Goal: Task Accomplishment & Management: Use online tool/utility

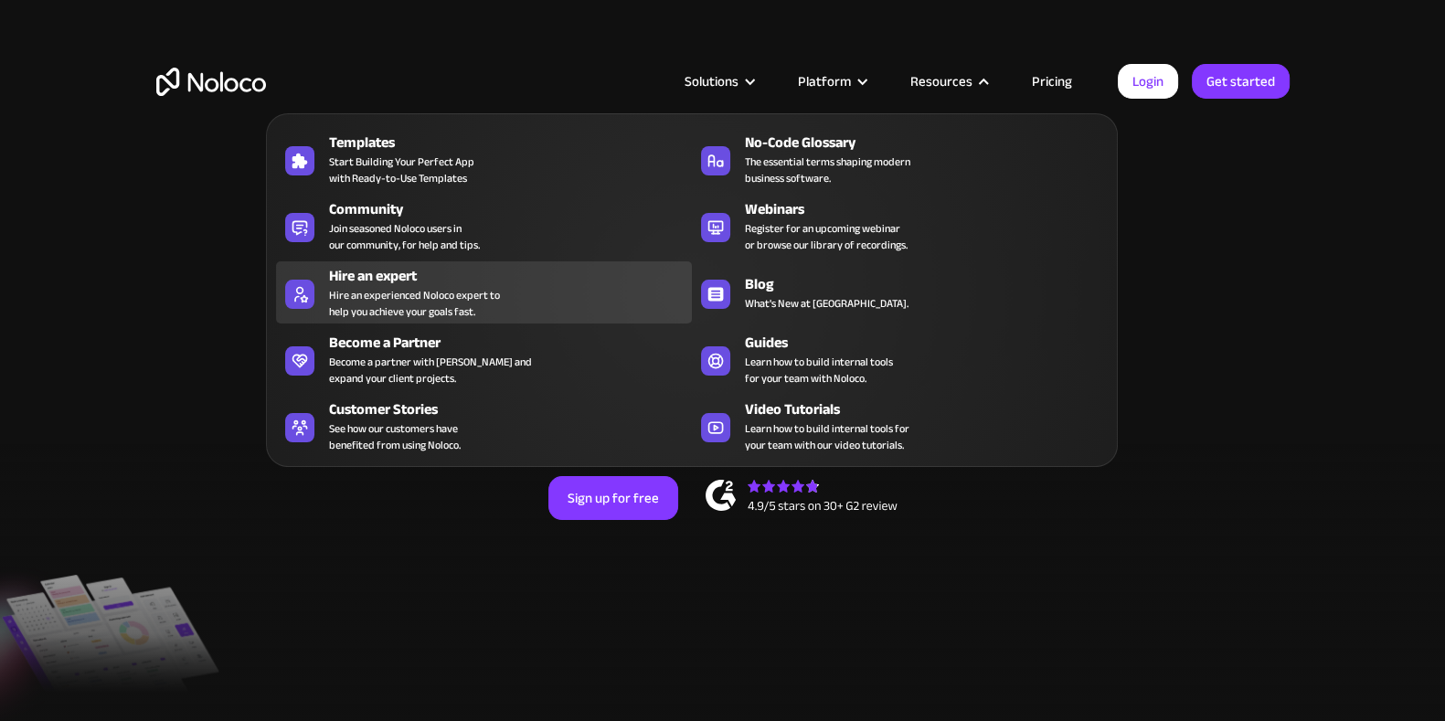
click at [411, 280] on div "Hire an expert" at bounding box center [514, 276] width 371 height 22
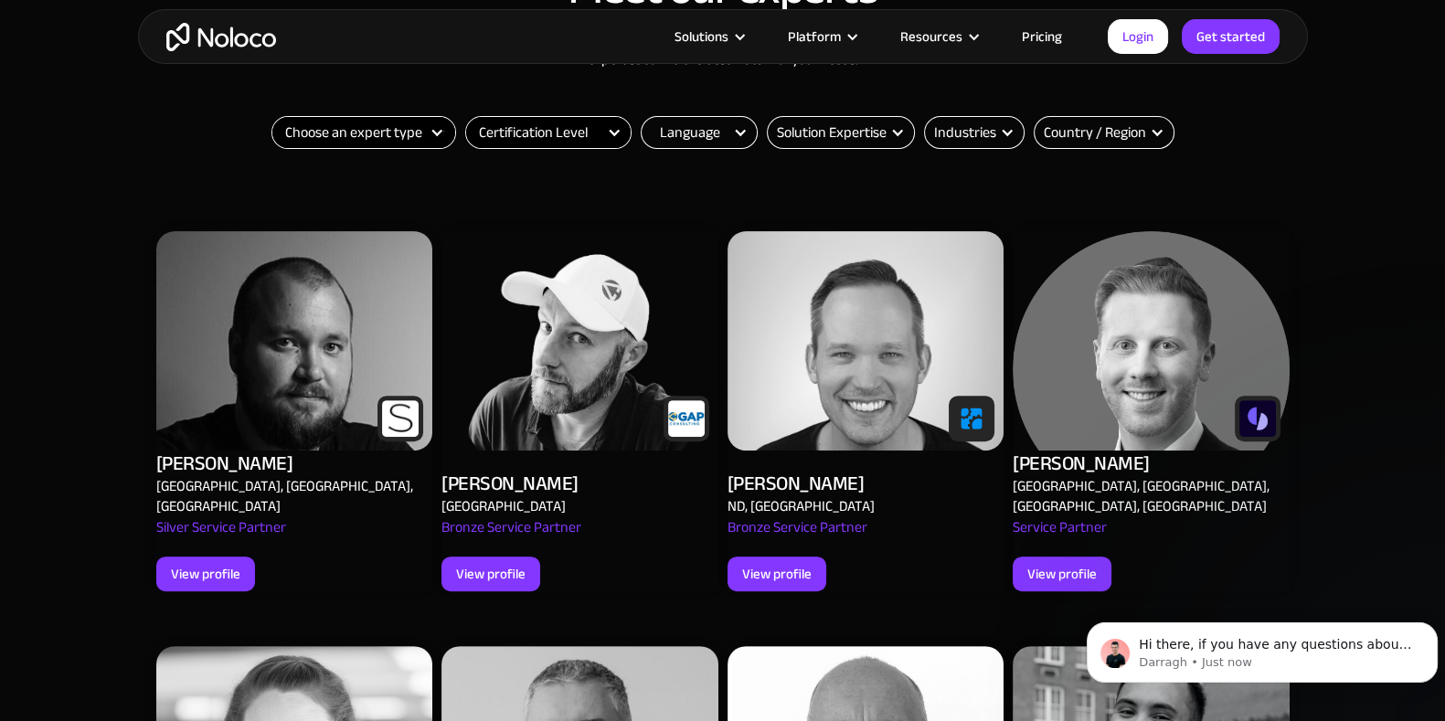
scroll to position [706, 0]
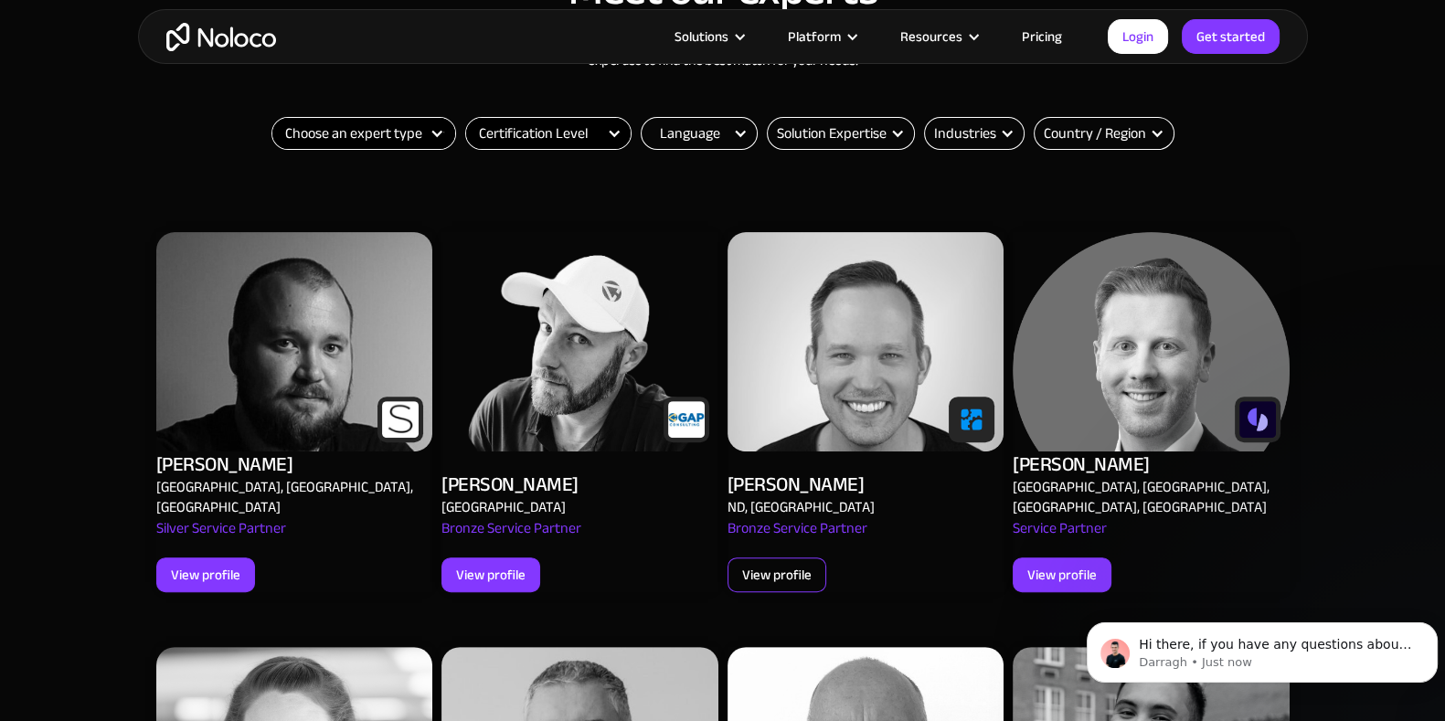
click at [768, 563] on div "View profile" at bounding box center [776, 575] width 69 height 24
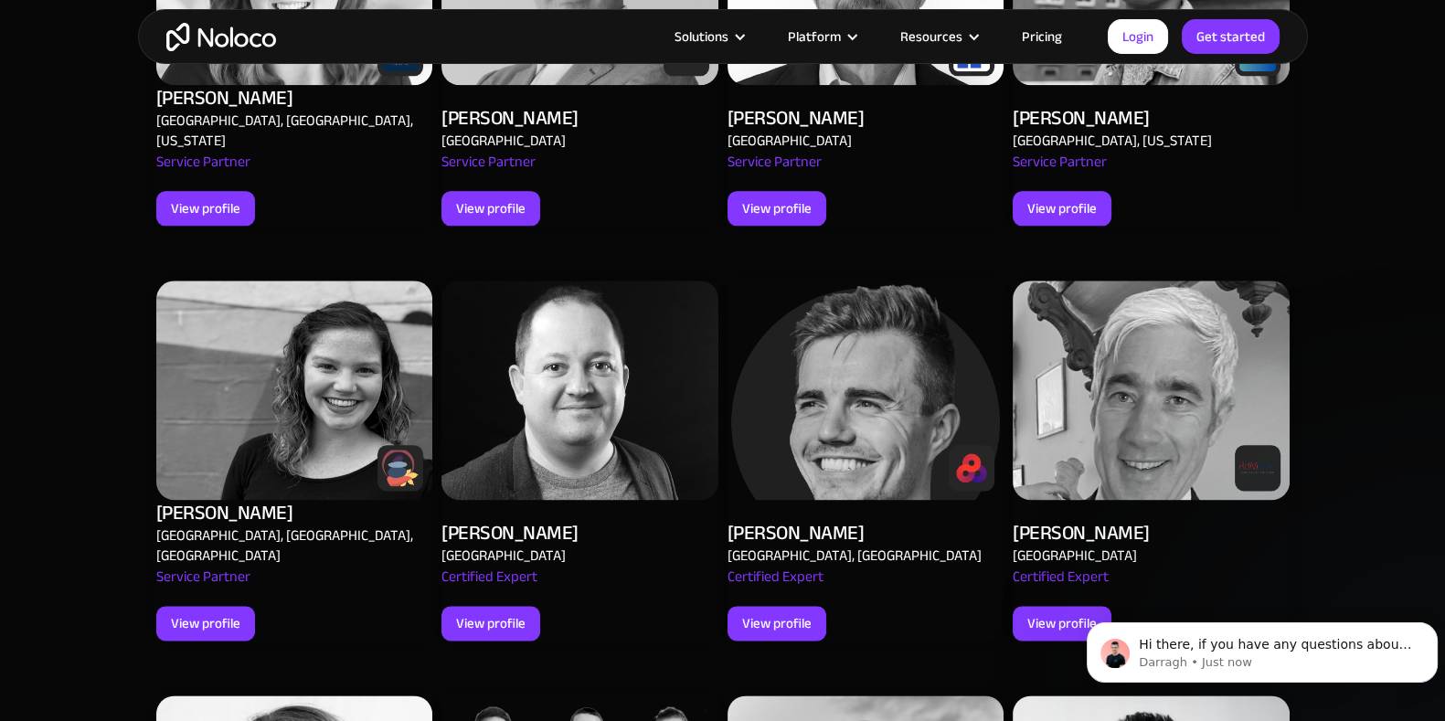
scroll to position [2771, 0]
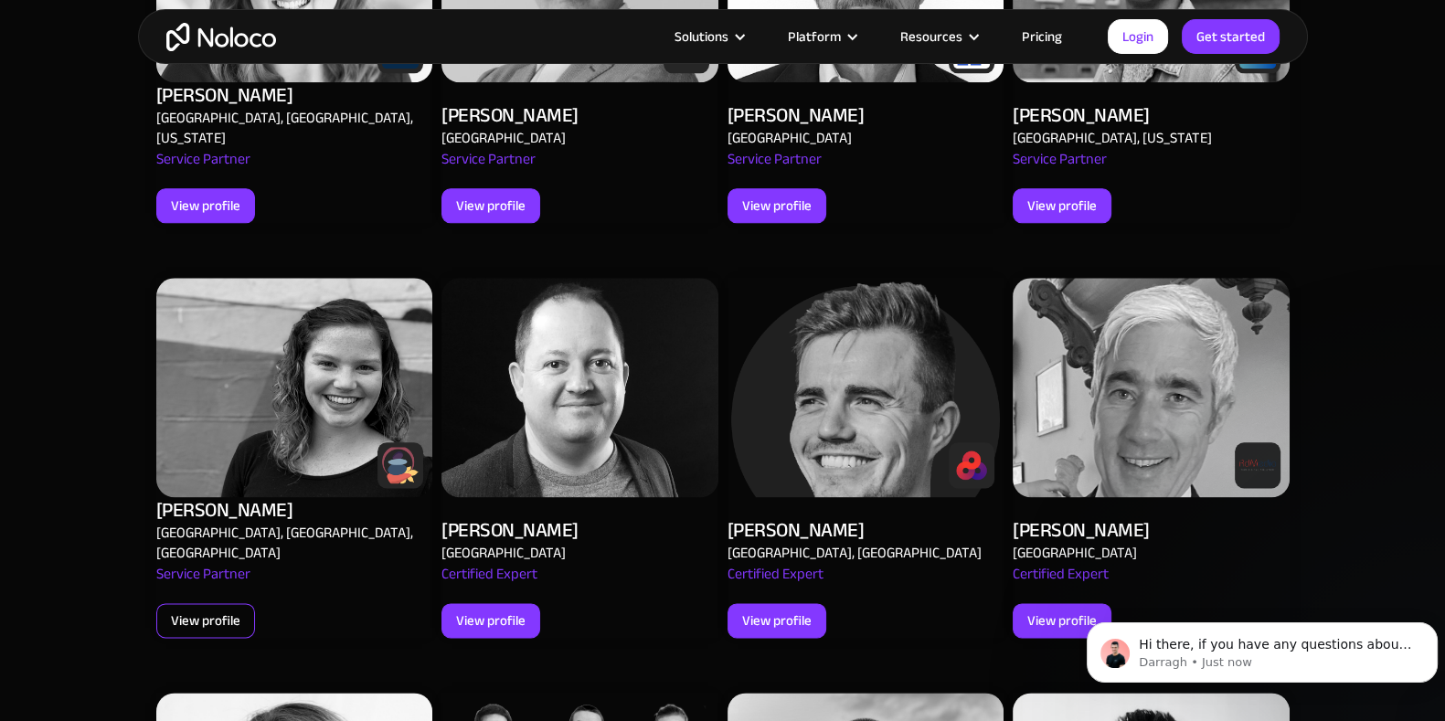
click at [205, 609] on div "View profile" at bounding box center [205, 621] width 69 height 24
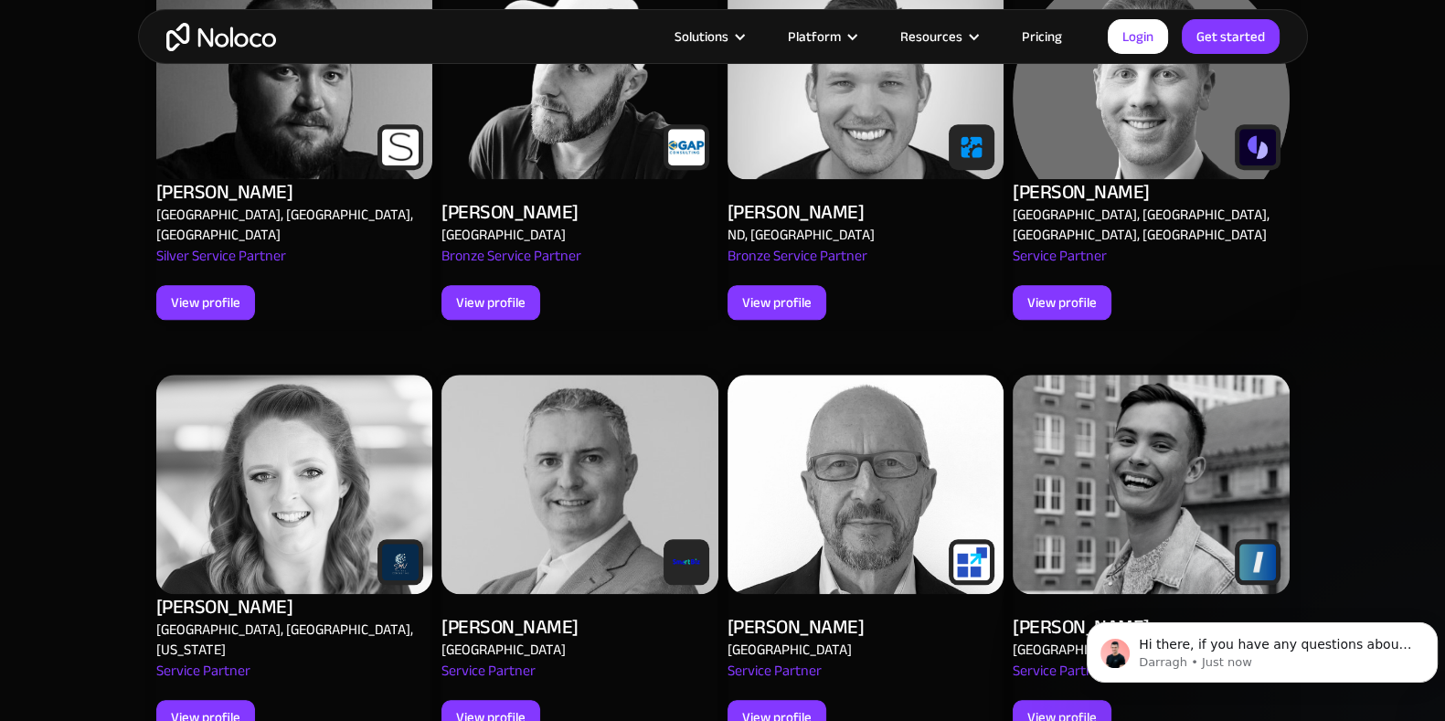
scroll to position [2432, 0]
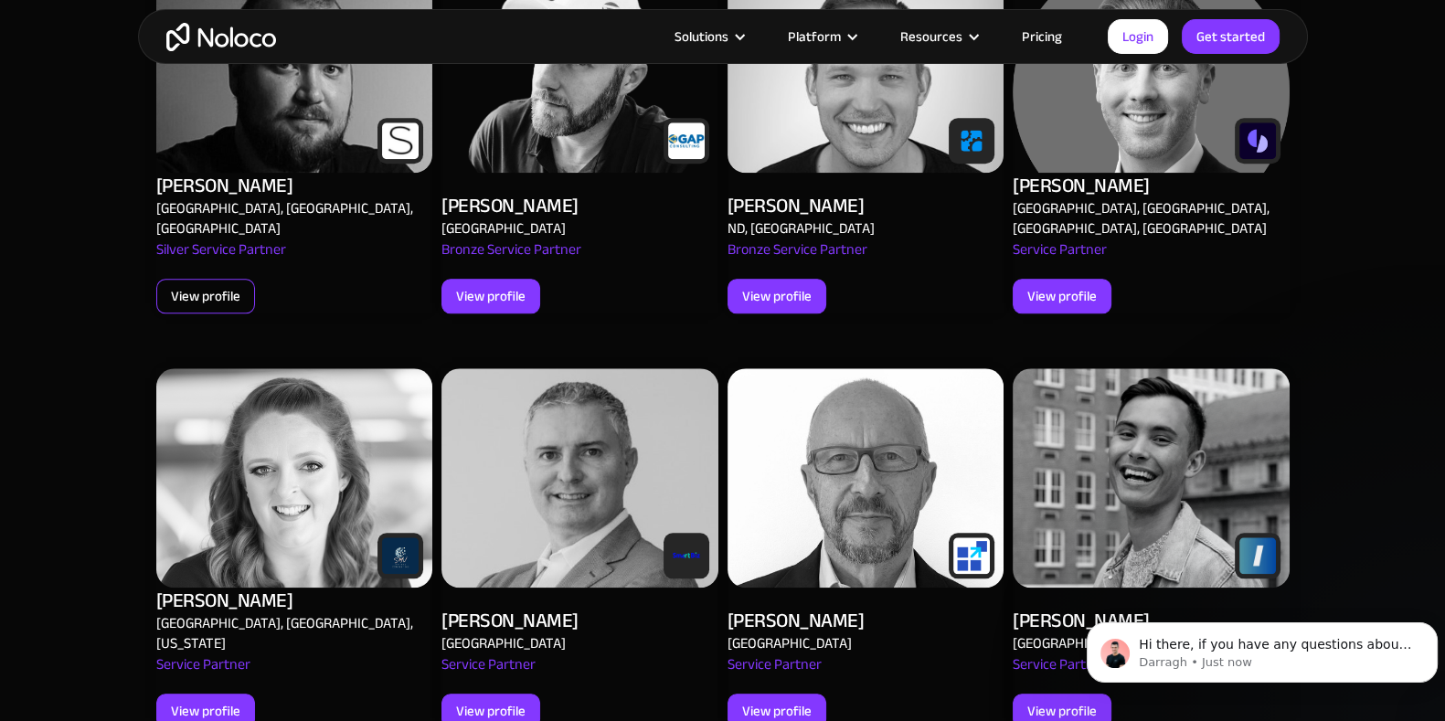
click at [223, 284] on div "View profile" at bounding box center [205, 296] width 69 height 24
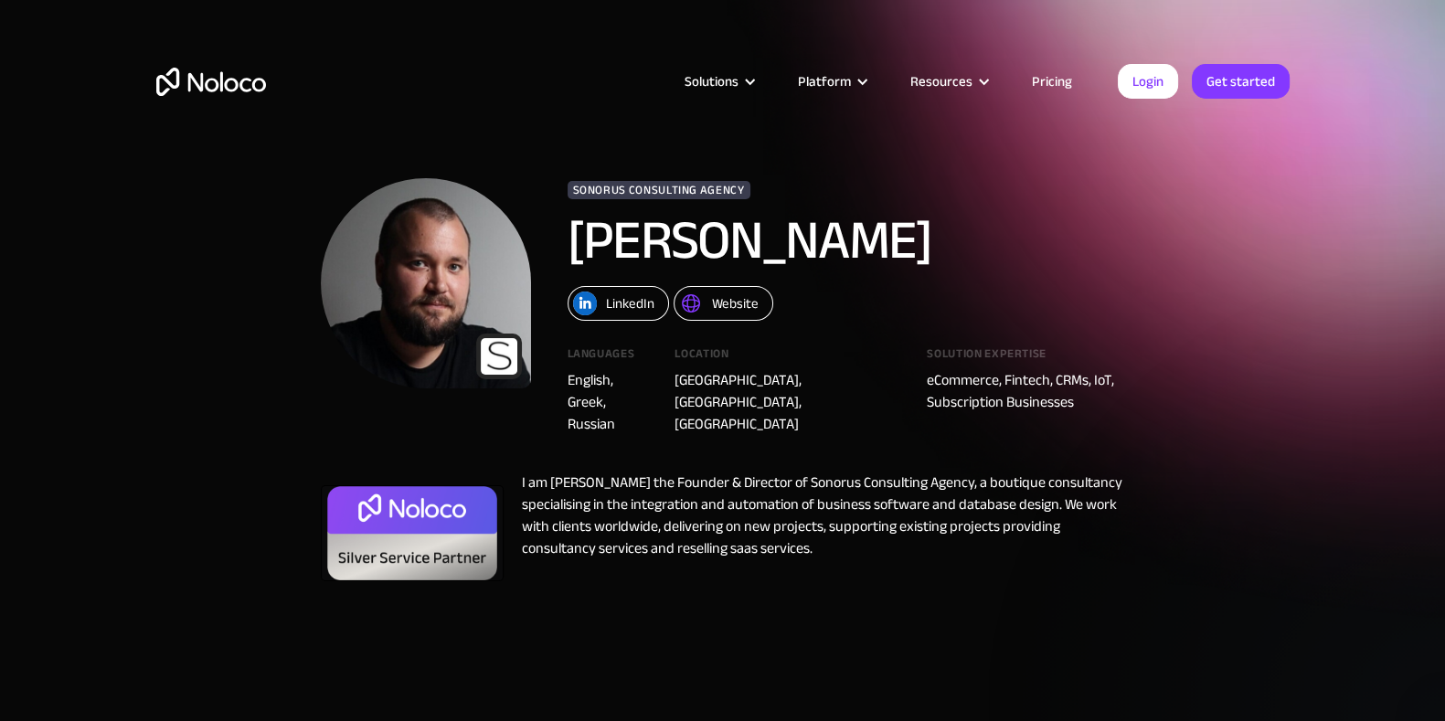
click at [705, 305] on link "Website" at bounding box center [724, 303] width 100 height 35
